Goal: Task Accomplishment & Management: Manage account settings

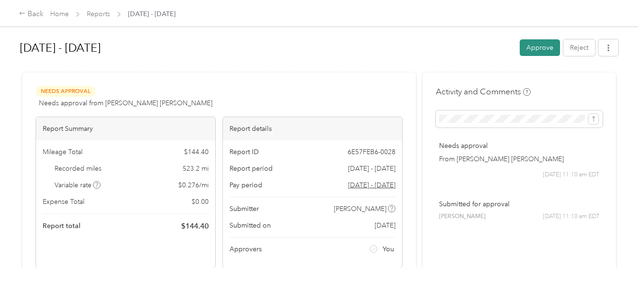
click at [546, 45] on button "Approve" at bounding box center [540, 47] width 40 height 17
click at [537, 45] on button "Approve" at bounding box center [540, 47] width 40 height 17
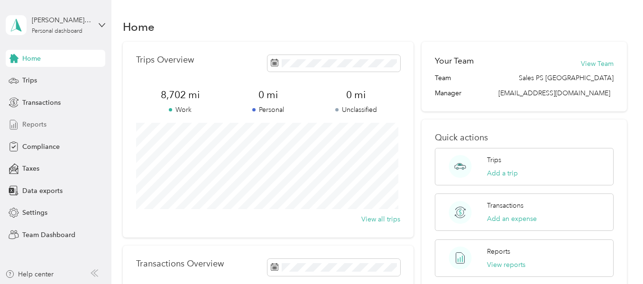
click at [37, 125] on span "Reports" at bounding box center [34, 124] width 24 height 10
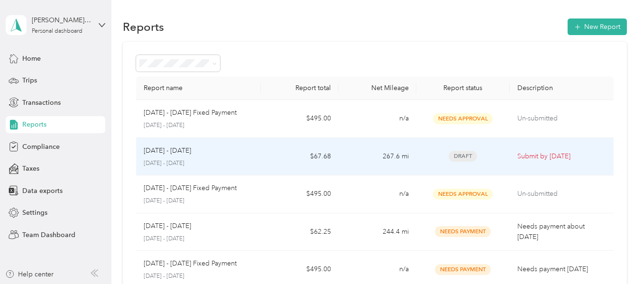
click at [397, 150] on td "267.6 mi" at bounding box center [378, 157] width 78 height 38
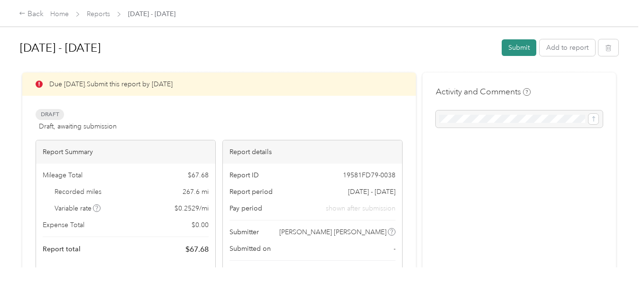
click at [522, 49] on button "Submit" at bounding box center [519, 47] width 35 height 17
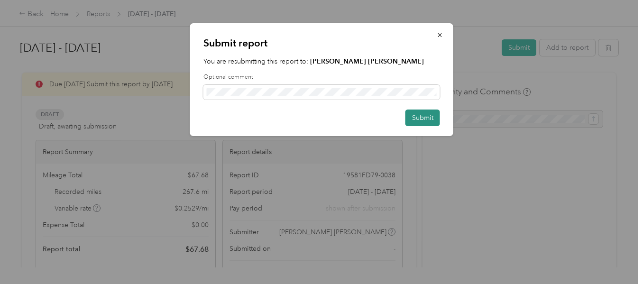
click at [432, 115] on button "Submit" at bounding box center [422, 118] width 35 height 17
